Goal: Task Accomplishment & Management: Use online tool/utility

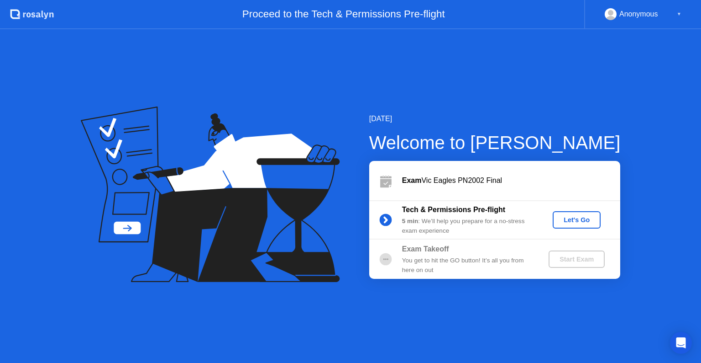
click at [576, 216] on div "Let's Go" at bounding box center [577, 219] width 41 height 7
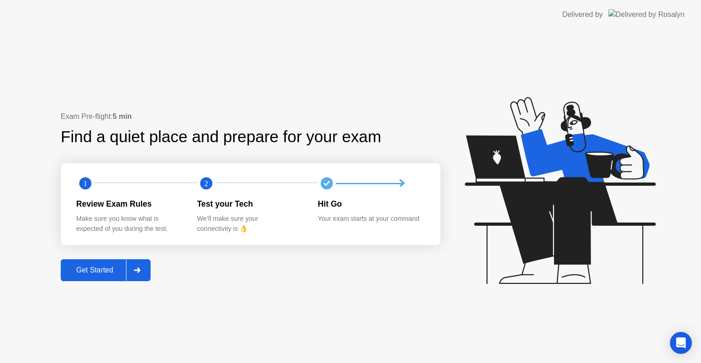
click at [84, 269] on div "Get Started" at bounding box center [94, 270] width 63 height 8
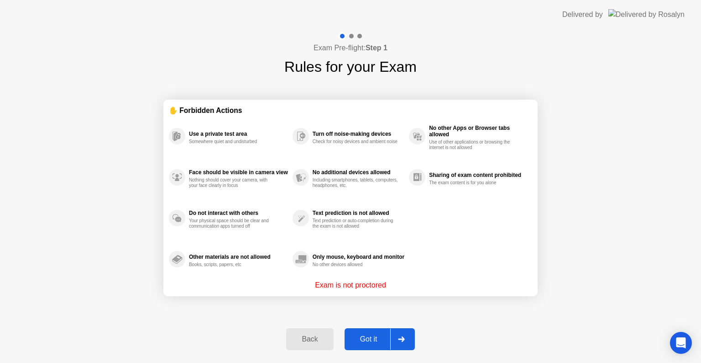
click at [373, 342] on div "Got it" at bounding box center [369, 339] width 43 height 8
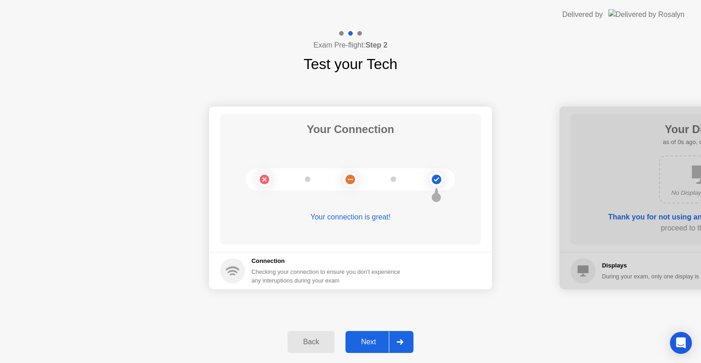
click at [373, 342] on div "Next" at bounding box center [368, 341] width 41 height 8
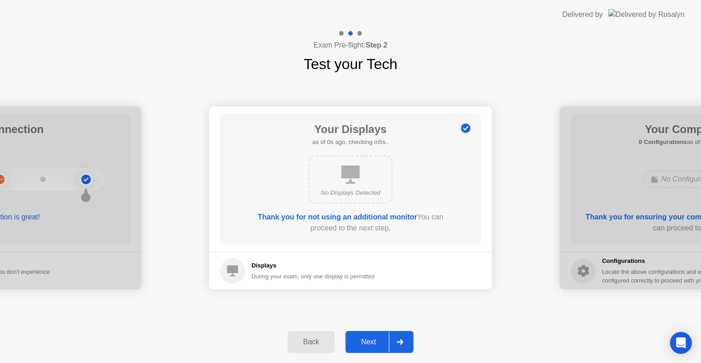
click at [373, 342] on div "Next" at bounding box center [368, 341] width 41 height 8
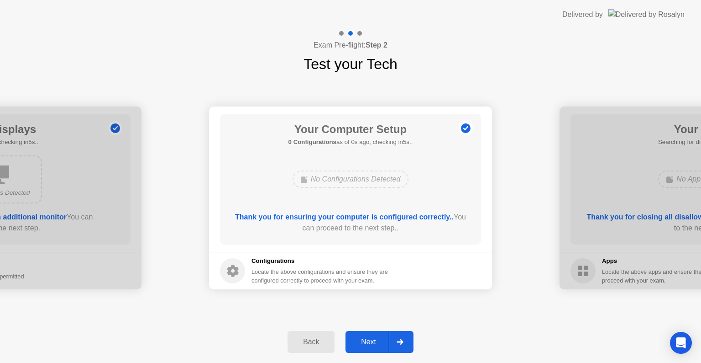
click at [373, 342] on div "Next" at bounding box center [368, 341] width 41 height 8
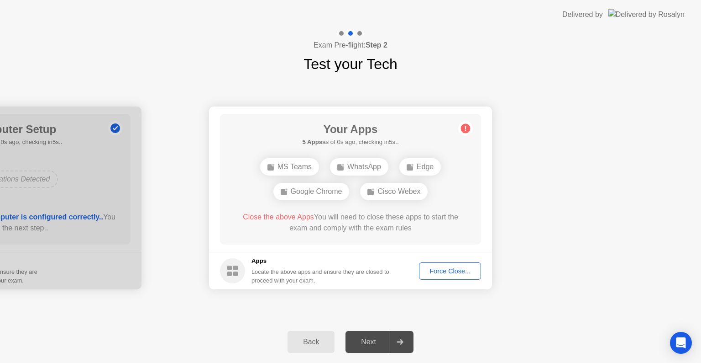
click at [373, 342] on div "Next" at bounding box center [368, 341] width 41 height 8
drag, startPoint x: 373, startPoint y: 342, endPoint x: 468, endPoint y: 272, distance: 117.8
click at [468, 272] on div "Exam Pre-flight: Step 2 Test your Tech Your Connection Your connection is great…" at bounding box center [350, 195] width 701 height 333
click at [468, 272] on div "Force Close..." at bounding box center [450, 270] width 56 height 7
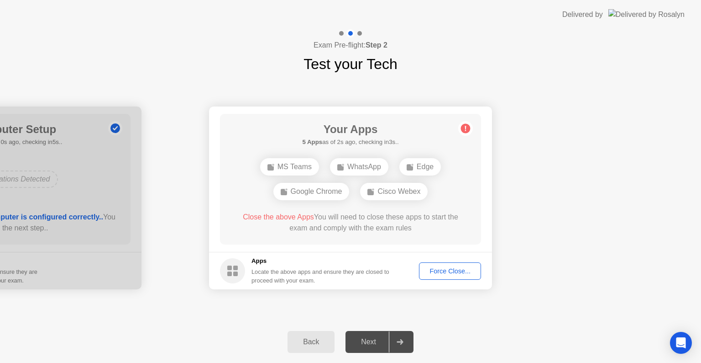
click at [373, 341] on div "Next" at bounding box center [368, 341] width 41 height 8
click at [367, 342] on div "Next" at bounding box center [368, 341] width 41 height 8
click at [466, 267] on div "Force Close..." at bounding box center [450, 270] width 56 height 7
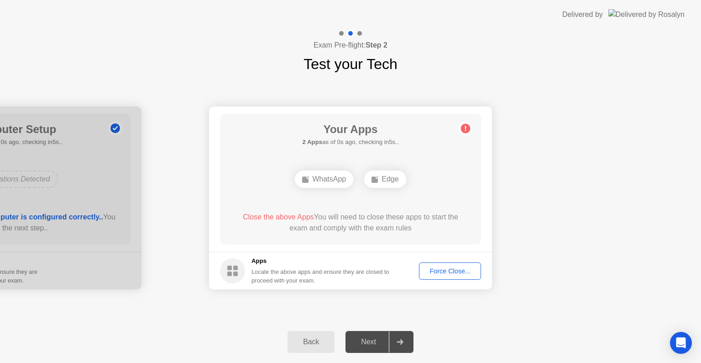
click at [375, 339] on div "Next" at bounding box center [368, 341] width 41 height 8
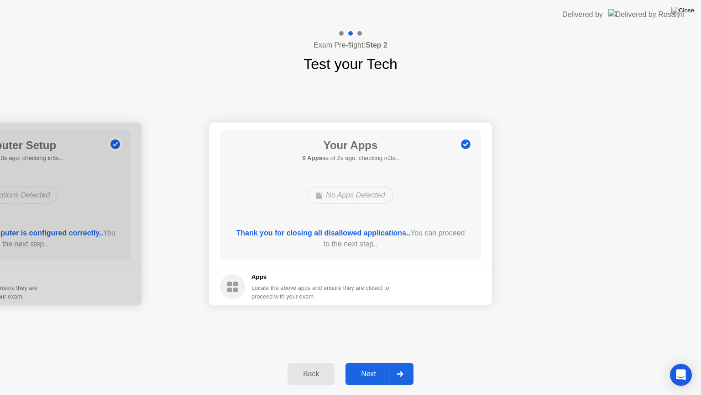
click at [367, 362] on button "Next" at bounding box center [380, 374] width 68 height 22
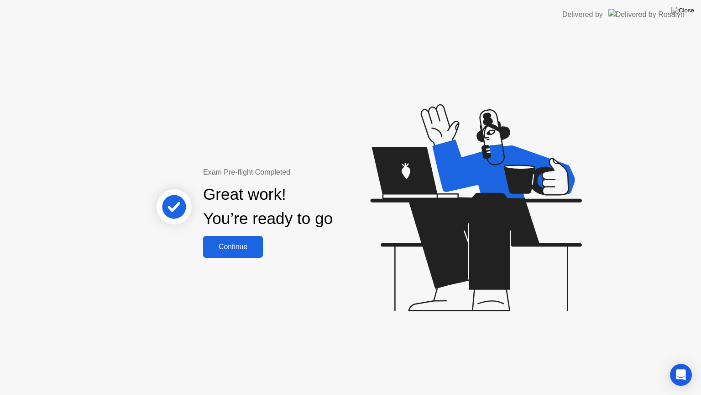
click at [242, 252] on button "Continue" at bounding box center [233, 247] width 60 height 22
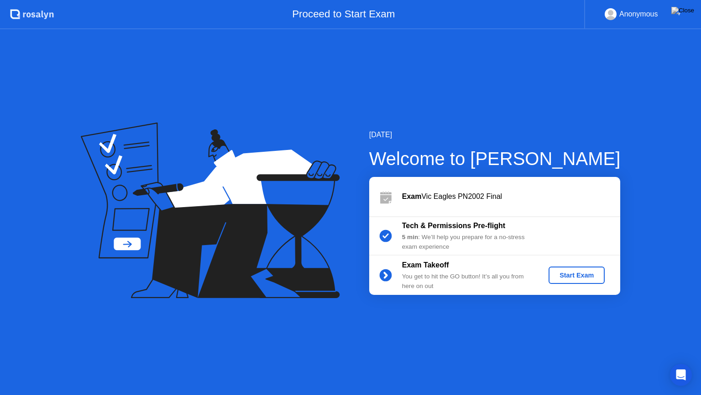
click at [559, 274] on div "Start Exam" at bounding box center [577, 274] width 49 height 7
